Goal: Book appointment/travel/reservation

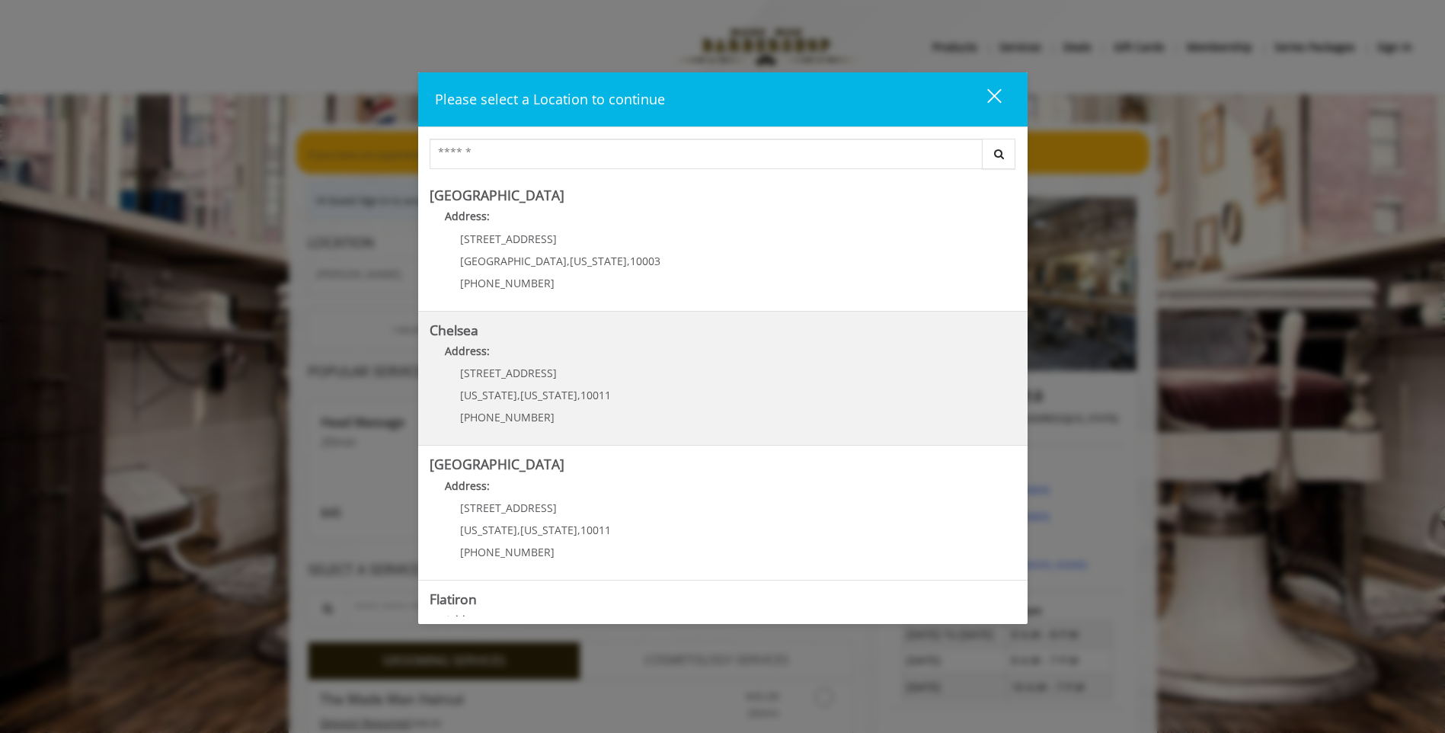
click at [653, 406] on link "Chelsea Address: [STREET_ADDRESS][US_STATE][US_STATE] (917) 639-3902" at bounding box center [723, 378] width 587 height 111
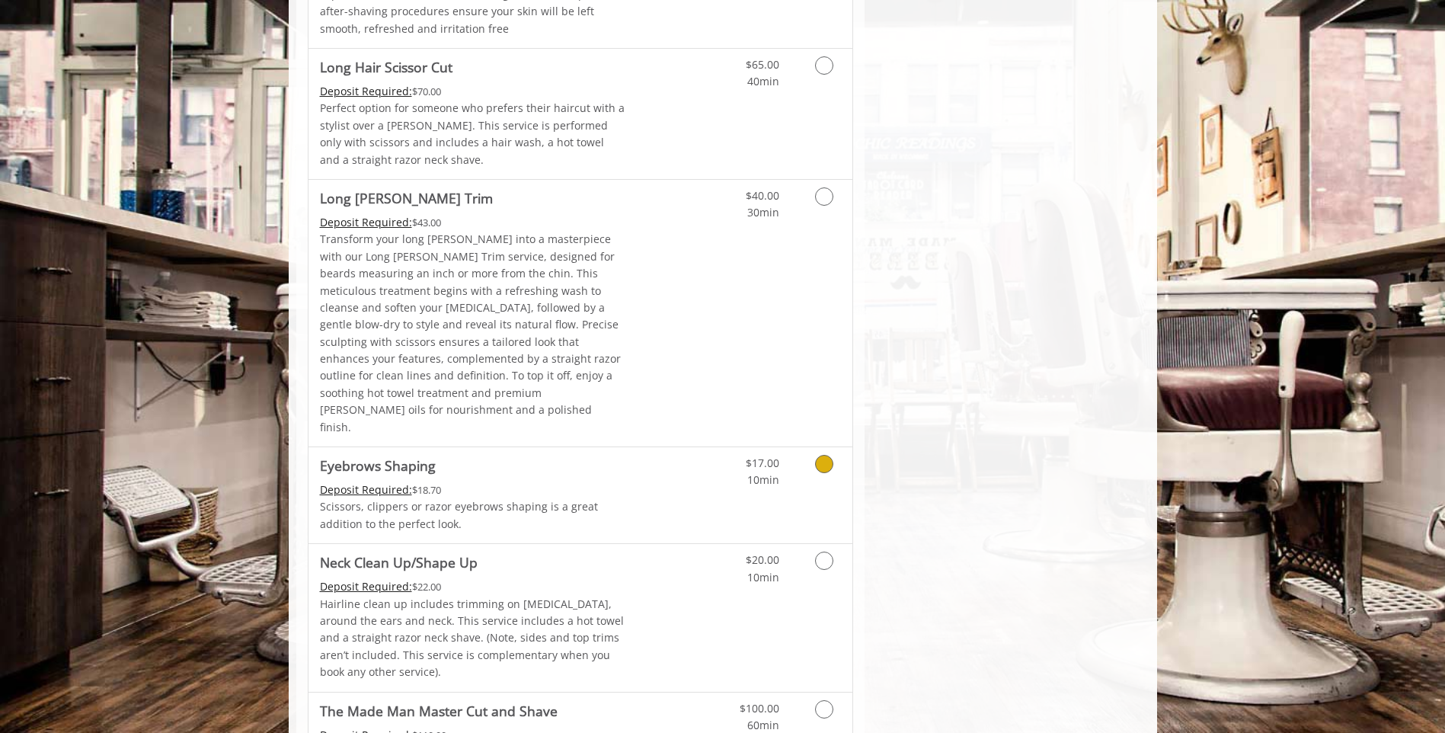
scroll to position [2286, 0]
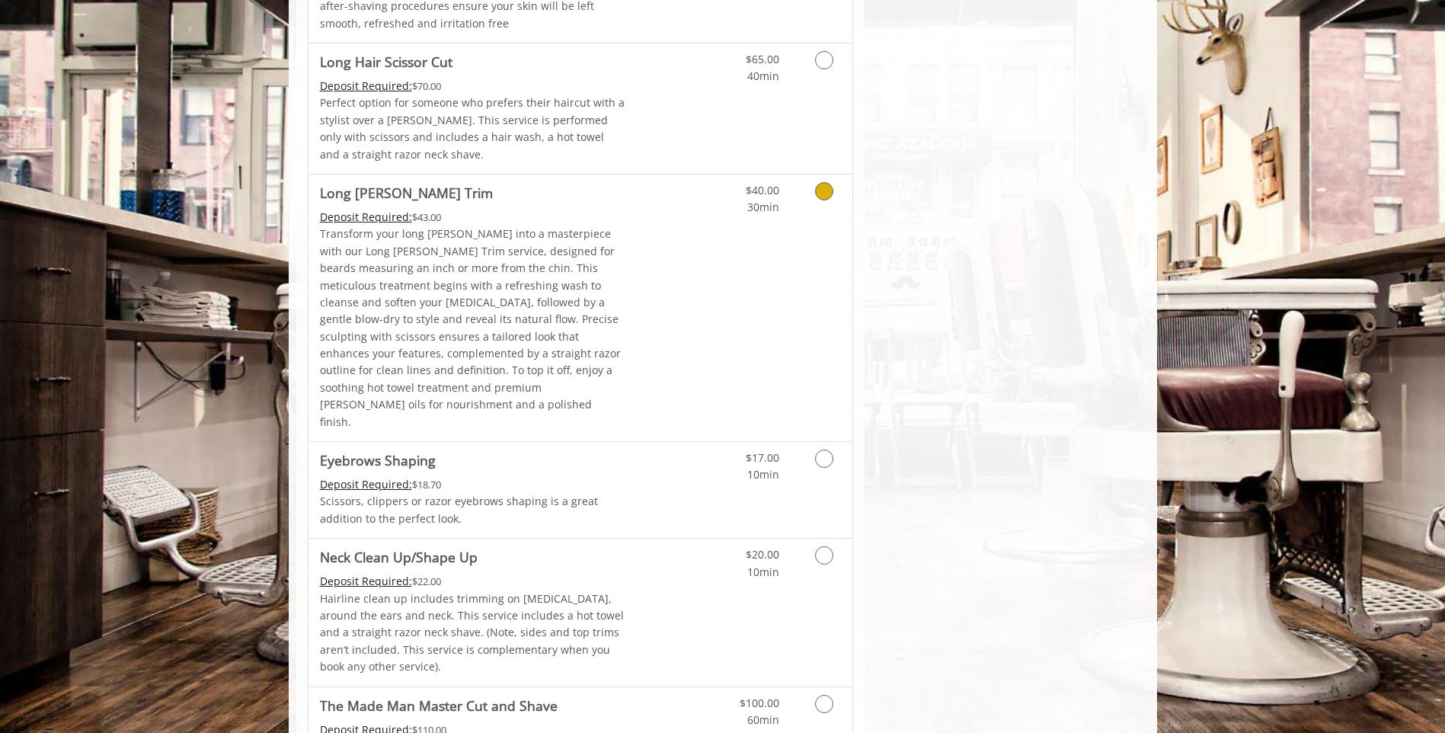
click at [825, 182] on icon "Grooming services" at bounding box center [824, 191] width 18 height 18
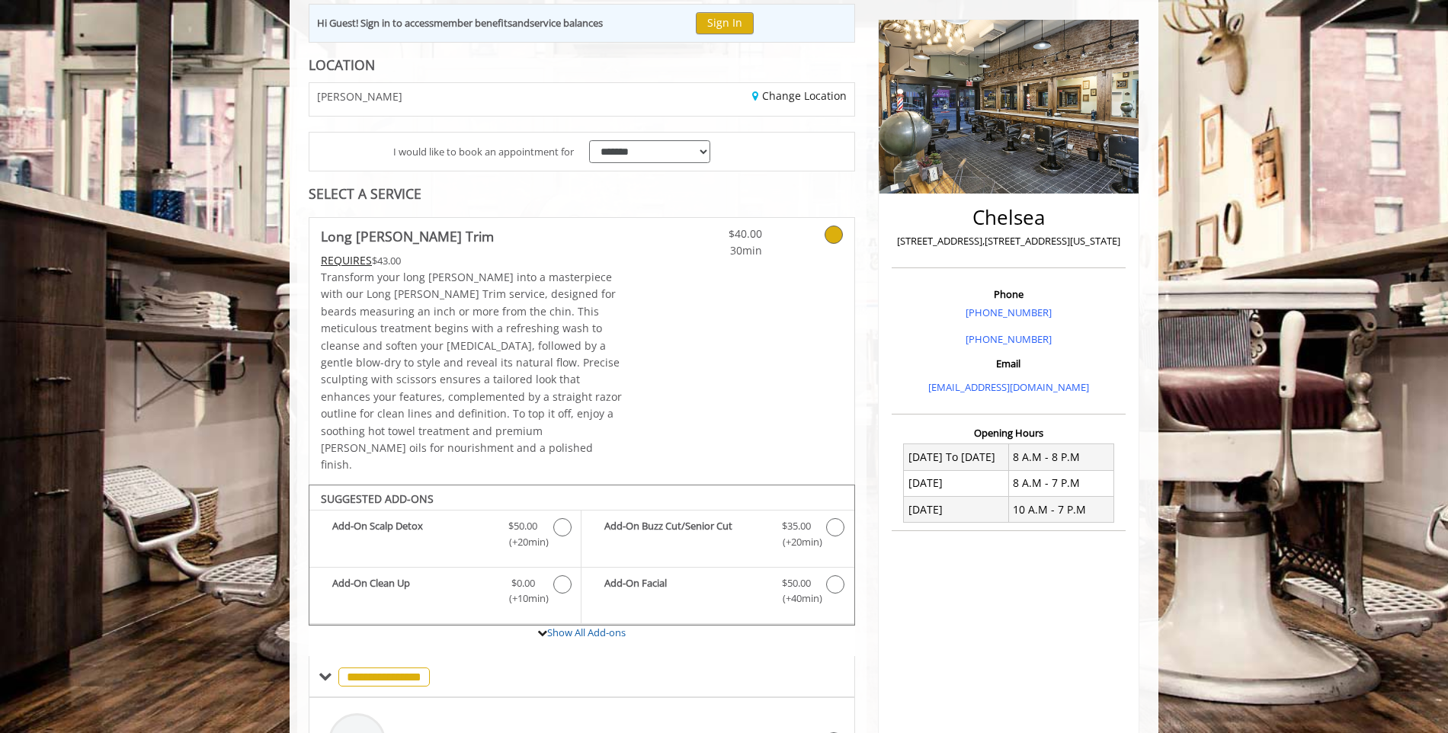
scroll to position [171, 0]
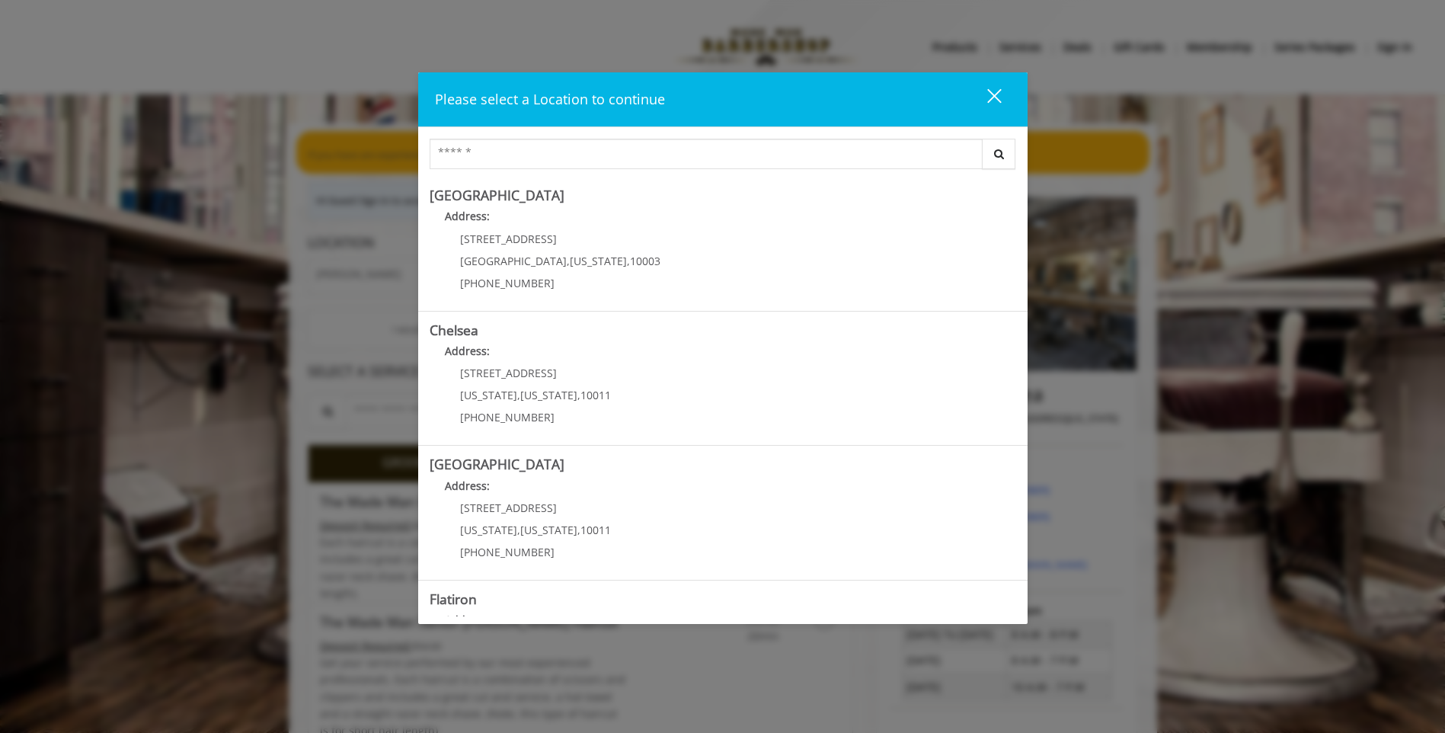
click at [987, 103] on div "close" at bounding box center [985, 99] width 30 height 23
